Goal: Information Seeking & Learning: Learn about a topic

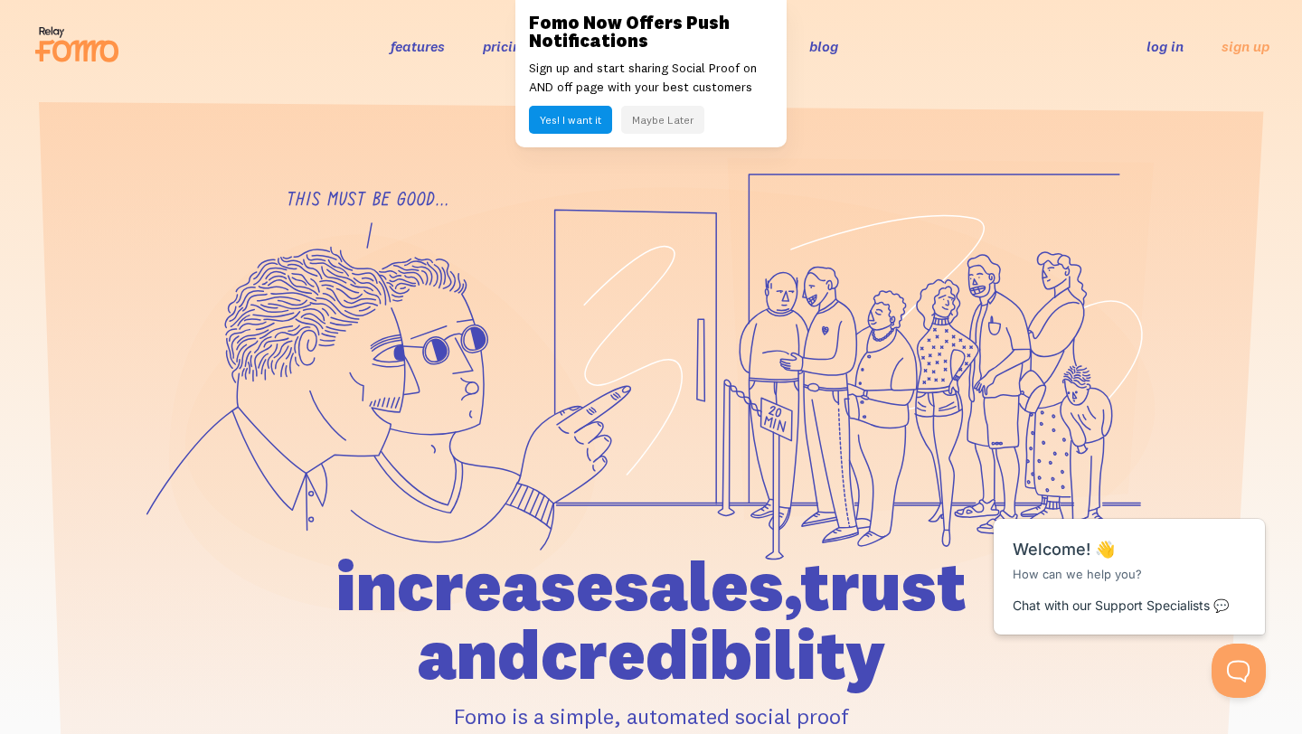
click at [409, 50] on link "features" at bounding box center [417, 46] width 54 height 18
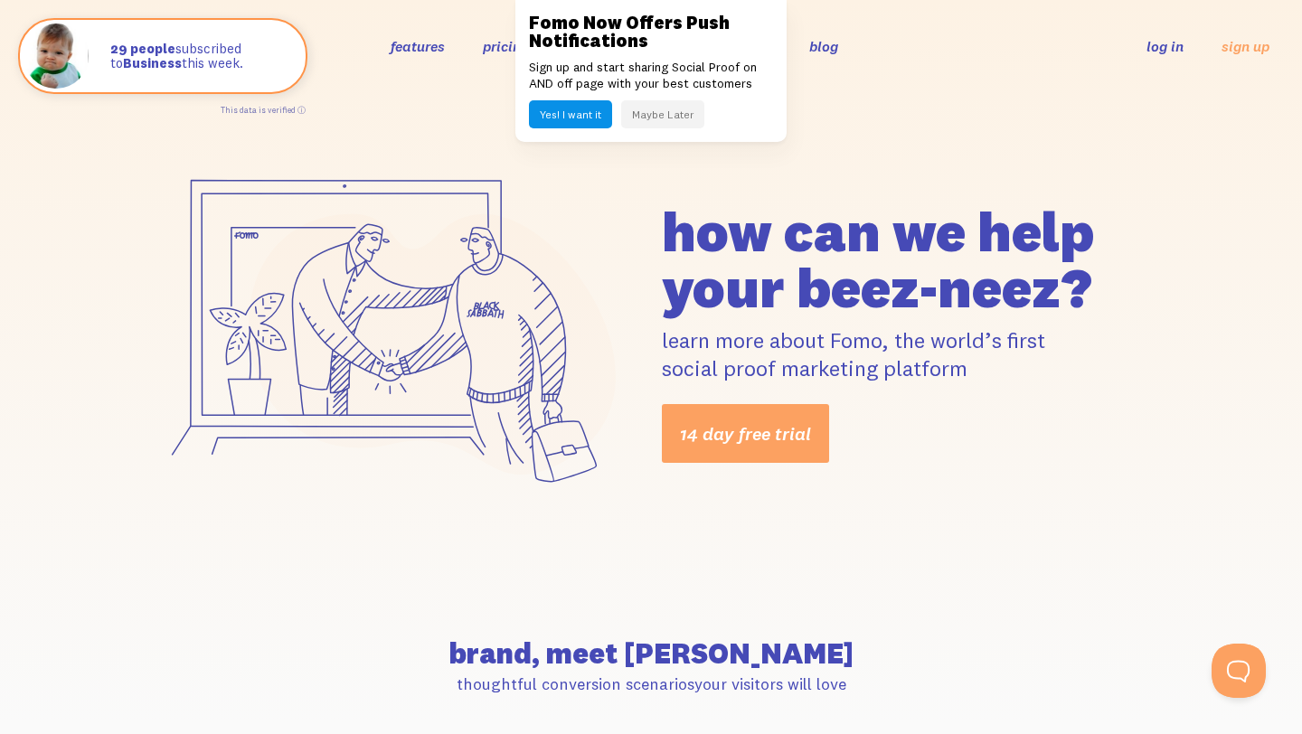
click at [673, 112] on button "Maybe Later" at bounding box center [662, 114] width 83 height 28
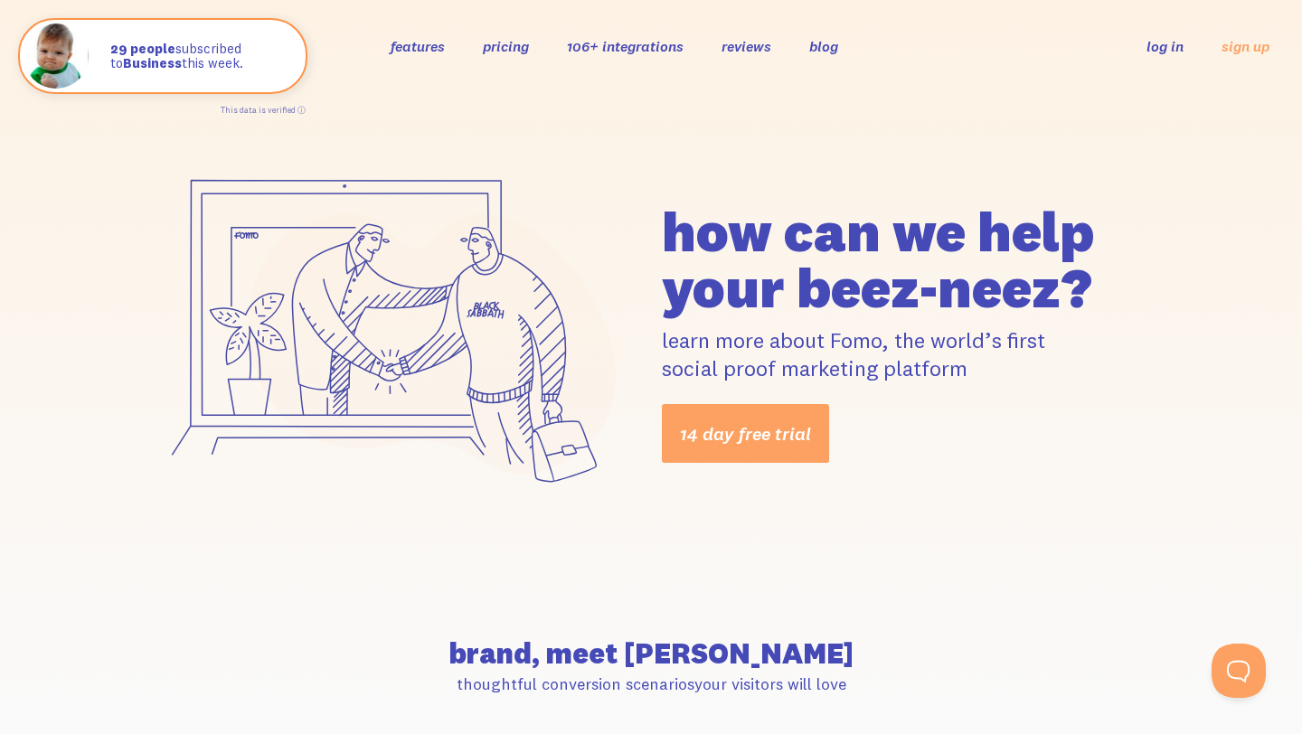
click at [498, 48] on link "pricing" at bounding box center [506, 46] width 46 height 18
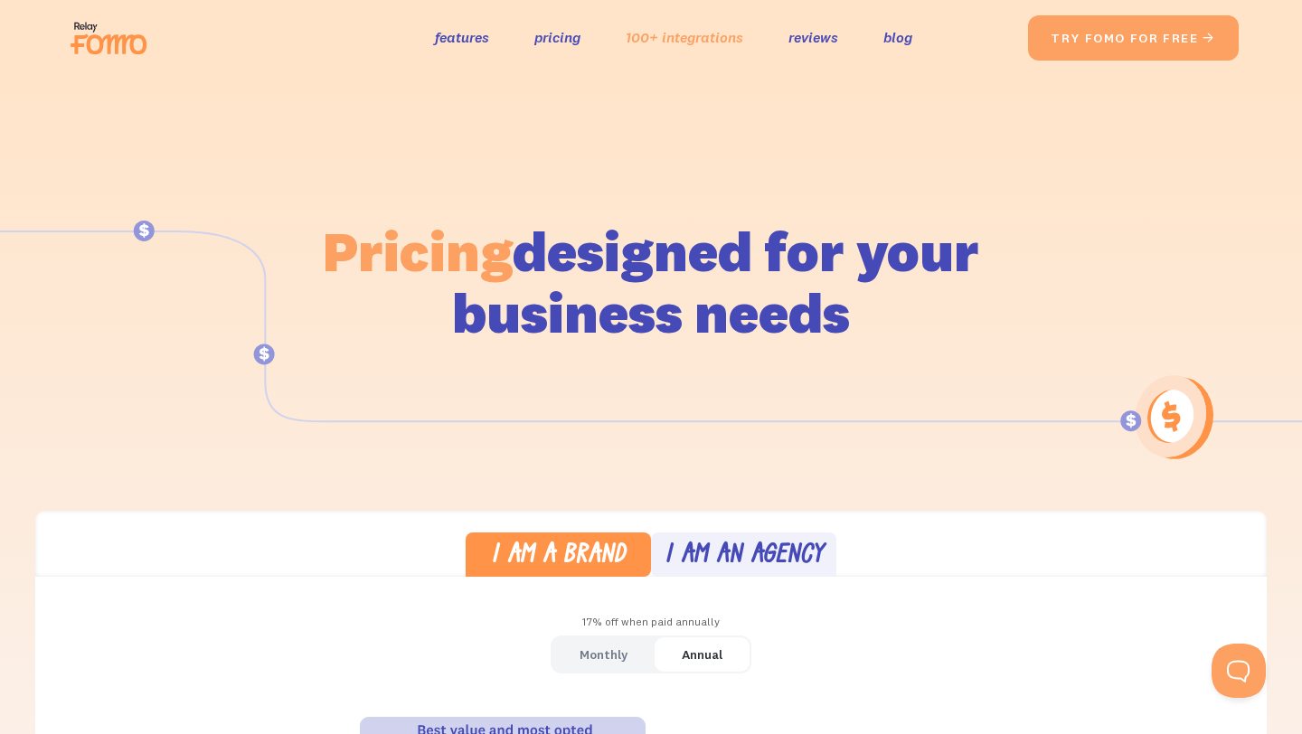
click at [699, 35] on link "100+ integrations" at bounding box center [683, 37] width 117 height 26
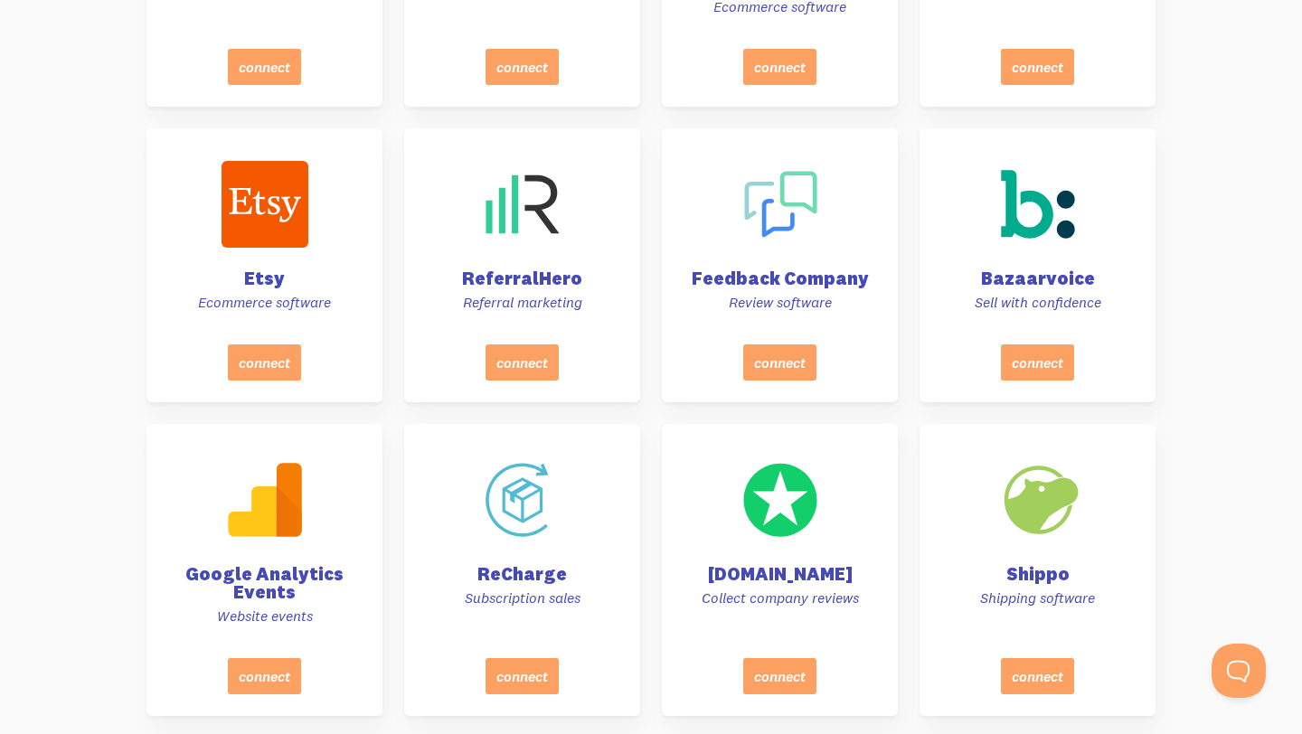
scroll to position [5653, 0]
